Goal: Check status: Check status

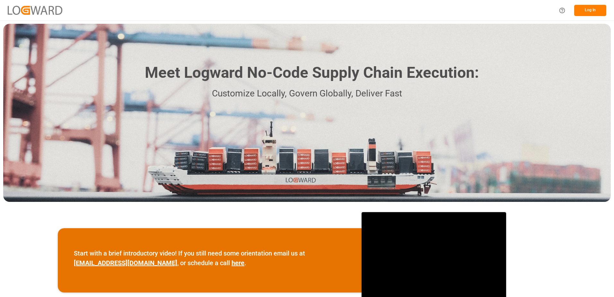
click at [579, 12] on button "Log In" at bounding box center [590, 10] width 32 height 11
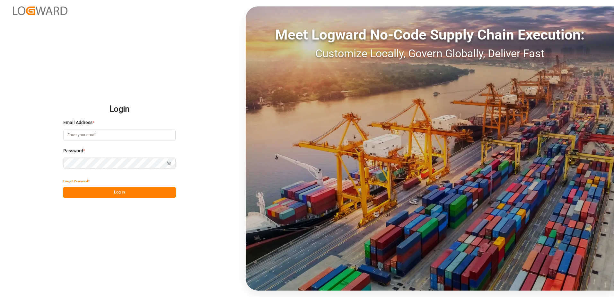
type input "[EMAIL_ADDRESS][DOMAIN_NAME]"
click at [137, 189] on button "Log In" at bounding box center [119, 192] width 112 height 11
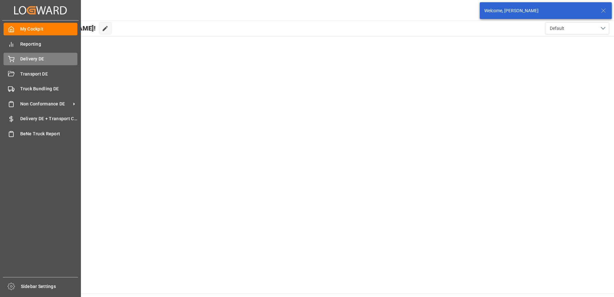
click at [14, 59] on div "Delivery DE Delivery DE" at bounding box center [41, 59] width 74 height 13
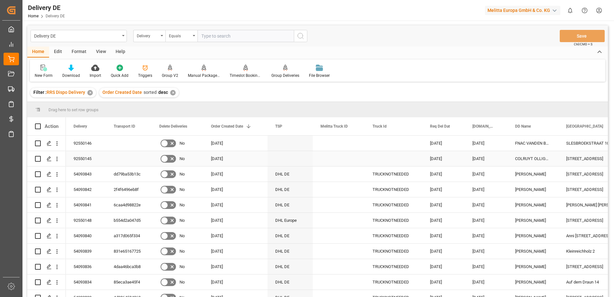
click at [36, 160] on input "Press Space to toggle row selection (unchecked)" at bounding box center [38, 159] width 6 height 6
checkbox input "true"
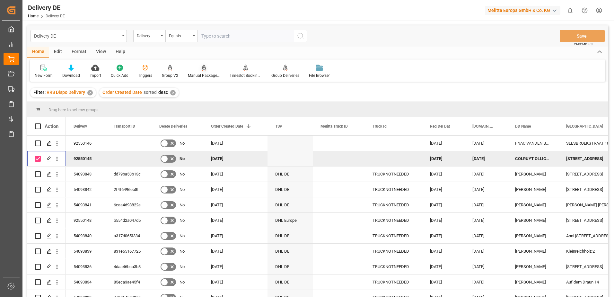
click at [199, 74] on div "Manual Package TypeDetermination" at bounding box center [204, 76] width 32 height 6
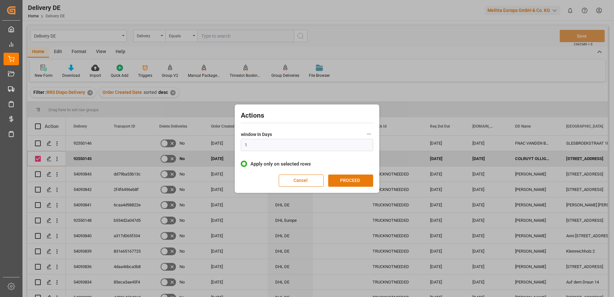
click at [346, 180] on button "PROCEED" at bounding box center [350, 180] width 45 height 12
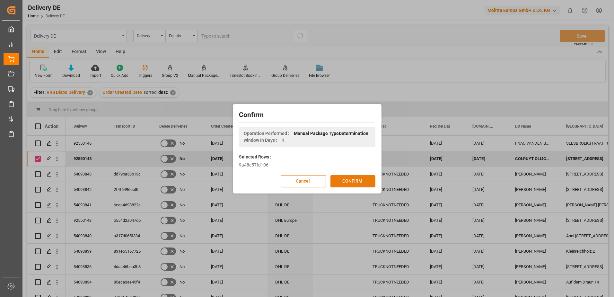
click at [341, 181] on button "CONFIRM" at bounding box center [352, 181] width 45 height 12
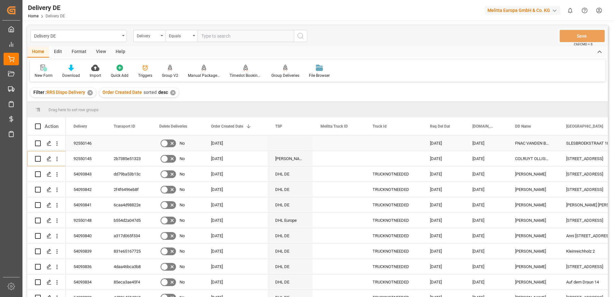
click at [37, 144] on input "Press Space to toggle row selection (unchecked)" at bounding box center [38, 143] width 6 height 6
checkbox input "true"
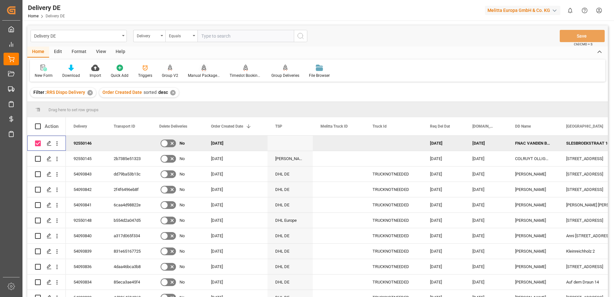
click at [199, 72] on div "Manual Package TypeDetermination" at bounding box center [204, 71] width 42 height 14
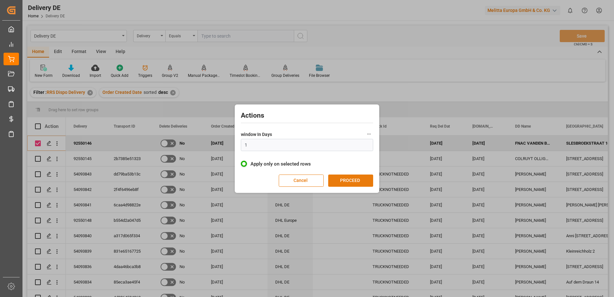
click at [341, 181] on button "PROCEED" at bounding box center [350, 180] width 45 height 12
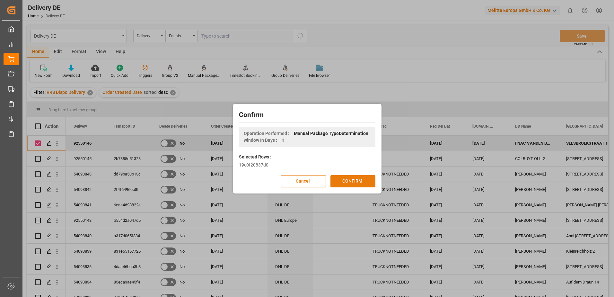
click at [343, 181] on button "CONFIRM" at bounding box center [352, 181] width 45 height 12
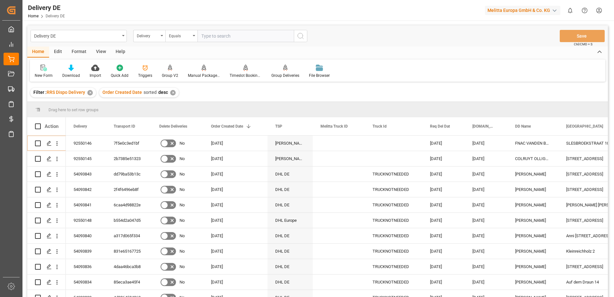
click at [205, 37] on input "text" at bounding box center [245, 36] width 96 height 12
type input "92550147"
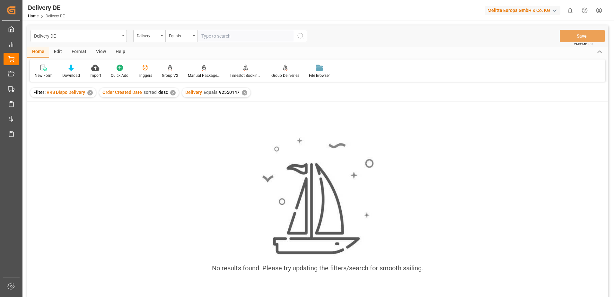
click at [240, 90] on div "Delivery Equals 92550147 ✕" at bounding box center [216, 93] width 68 height 10
click at [242, 93] on div "✕" at bounding box center [244, 92] width 5 height 5
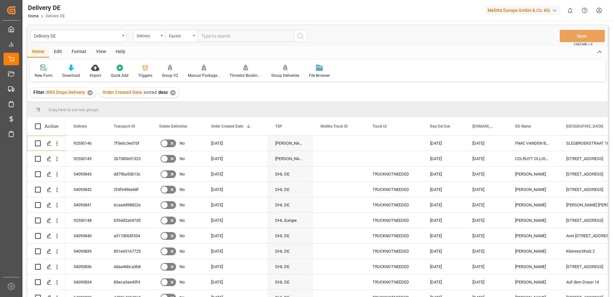
click at [223, 36] on input "text" at bounding box center [245, 36] width 96 height 12
type input "92550147"
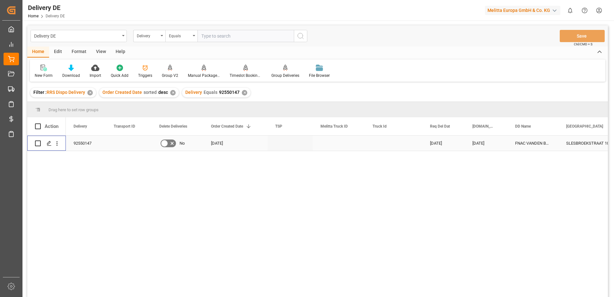
click at [37, 141] on input "Press Space to toggle row selection (unchecked)" at bounding box center [38, 143] width 6 height 6
checkbox input "true"
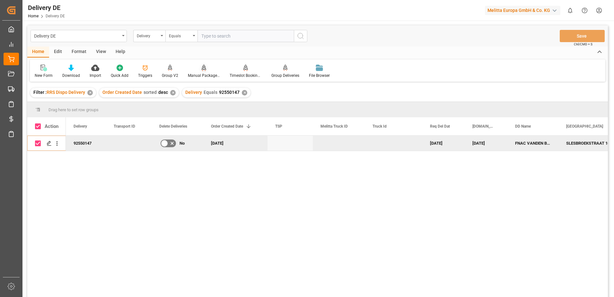
click at [197, 73] on div "Manual Package TypeDetermination" at bounding box center [204, 76] width 32 height 6
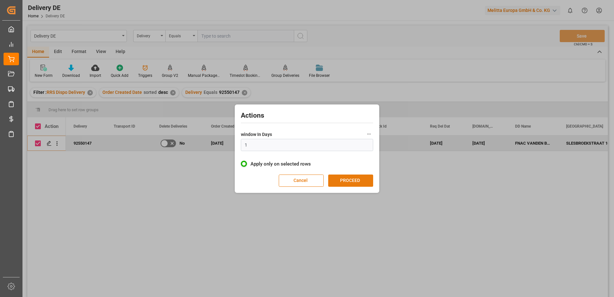
click at [341, 176] on button "PROCEED" at bounding box center [350, 180] width 45 height 12
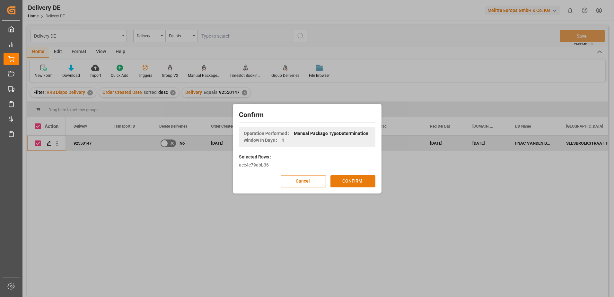
click at [342, 182] on button "CONFIRM" at bounding box center [352, 181] width 45 height 12
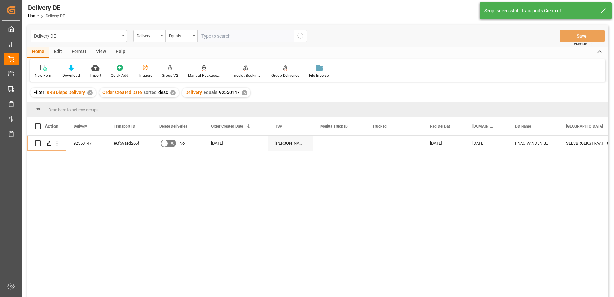
click at [525, 52] on div "Home Edit Format View Help" at bounding box center [317, 52] width 580 height 11
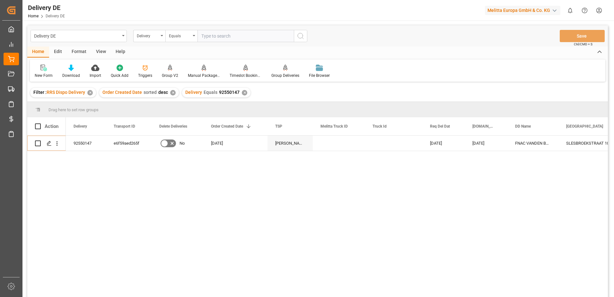
click at [596, 10] on html "Created by potrace 1.15, written by [PERSON_NAME] [DATE]-[DATE] Created by potr…" at bounding box center [307, 148] width 614 height 297
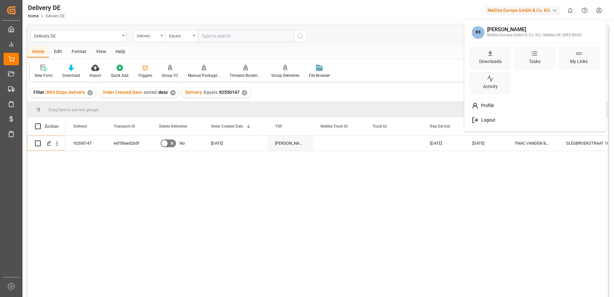
click at [488, 119] on span "Logout" at bounding box center [486, 120] width 17 height 6
